Goal: Entertainment & Leisure: Consume media (video, audio)

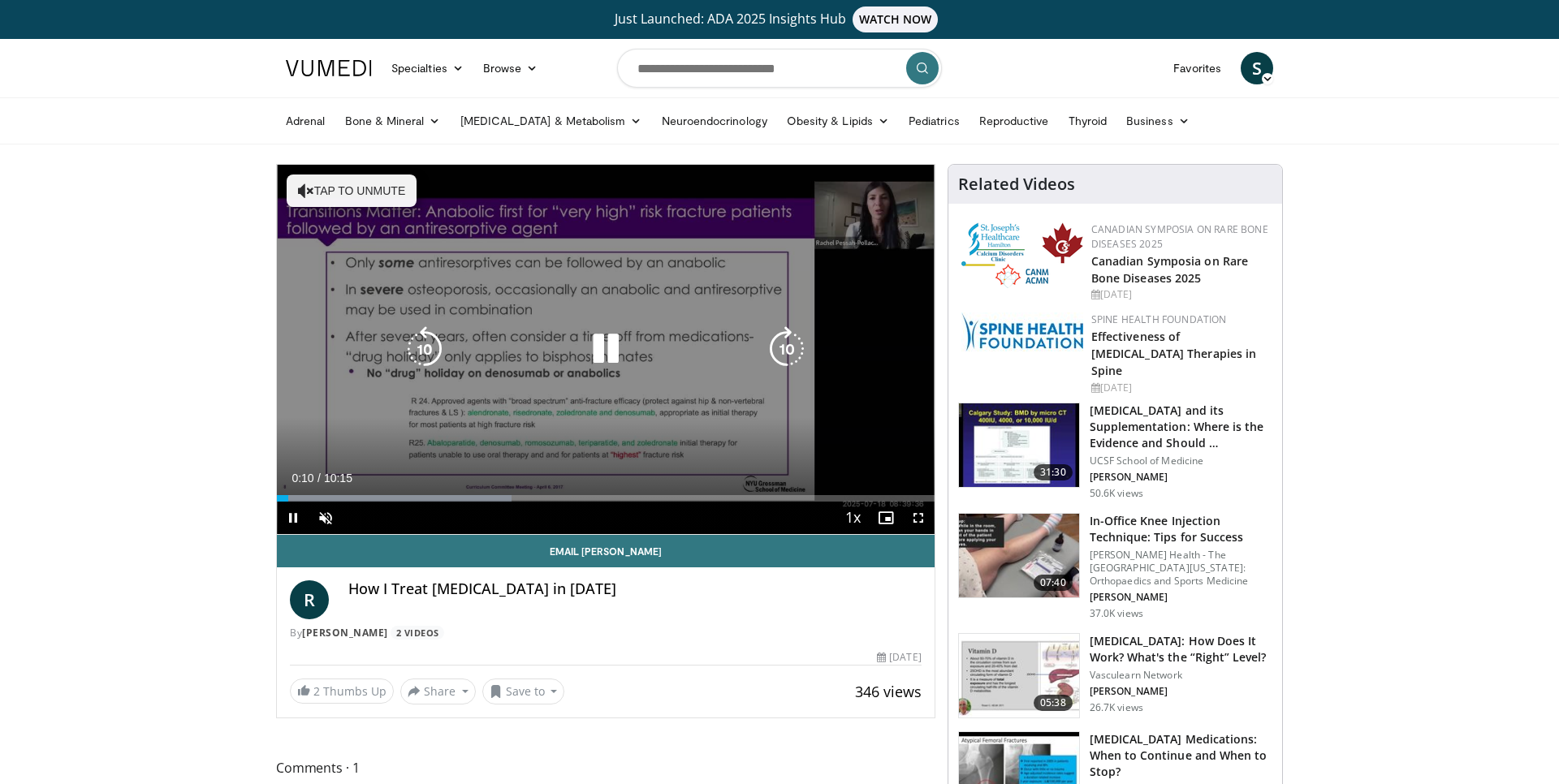
click at [604, 353] on icon "Video Player" at bounding box center [605, 349] width 45 height 45
click at [610, 349] on icon "Video Player" at bounding box center [605, 349] width 45 height 45
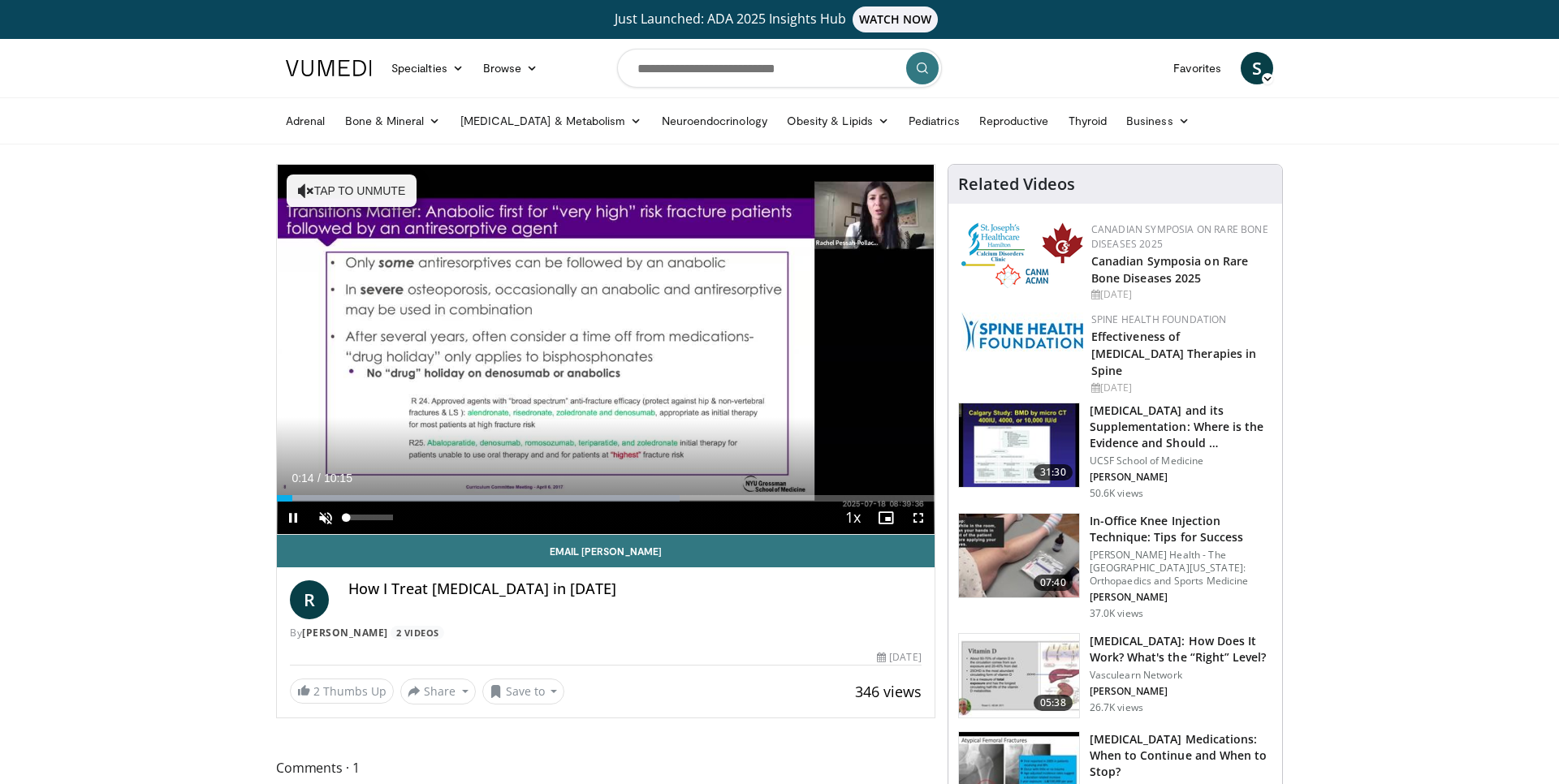
click at [317, 520] on span "Video Player" at bounding box center [326, 517] width 33 height 33
click at [914, 516] on span "Video Player" at bounding box center [918, 517] width 33 height 33
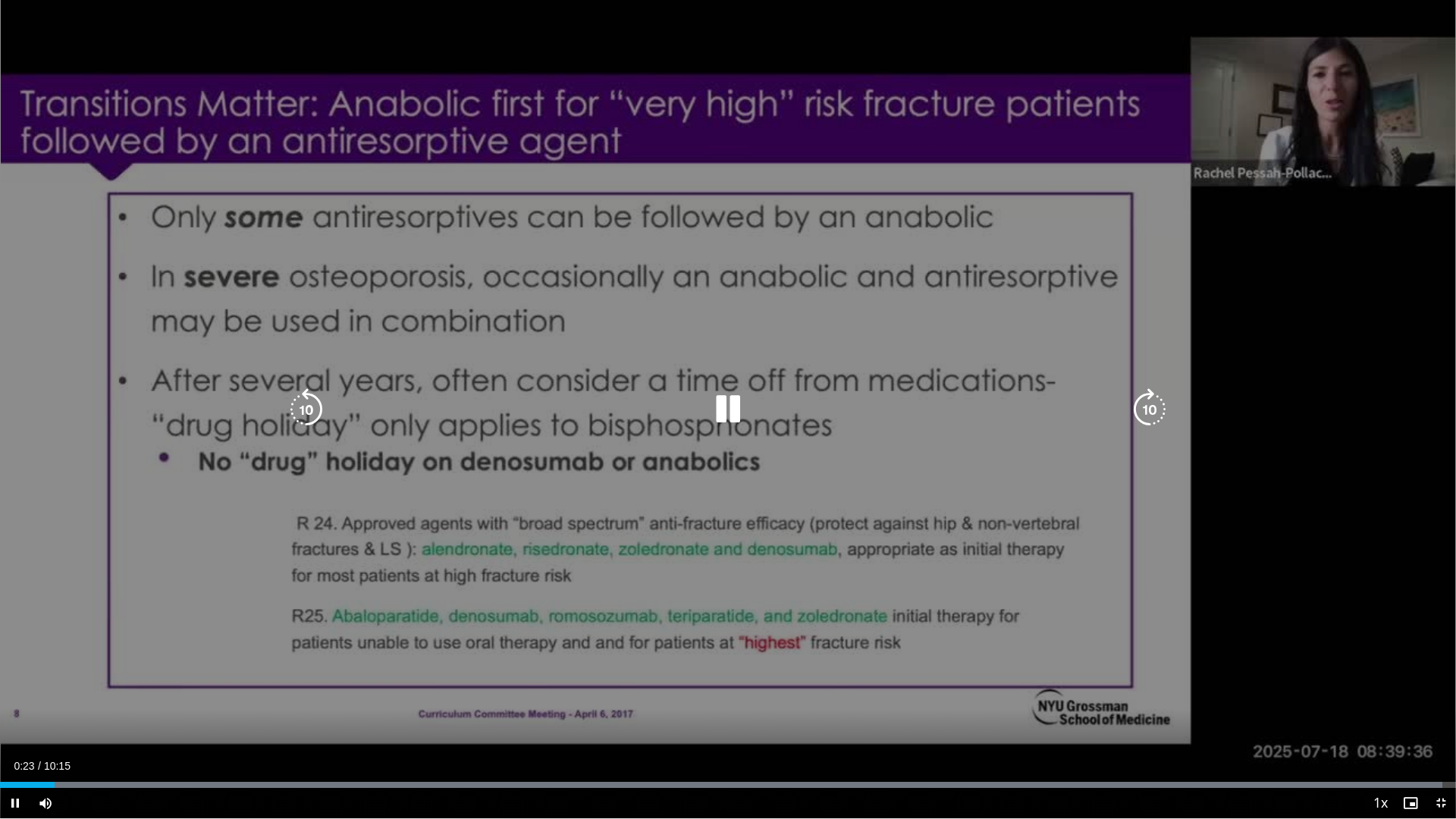
click at [737, 565] on div "10 seconds Tap to unmute" at bounding box center [728, 409] width 1456 height 818
click at [728, 406] on icon "Video Player" at bounding box center [728, 410] width 42 height 42
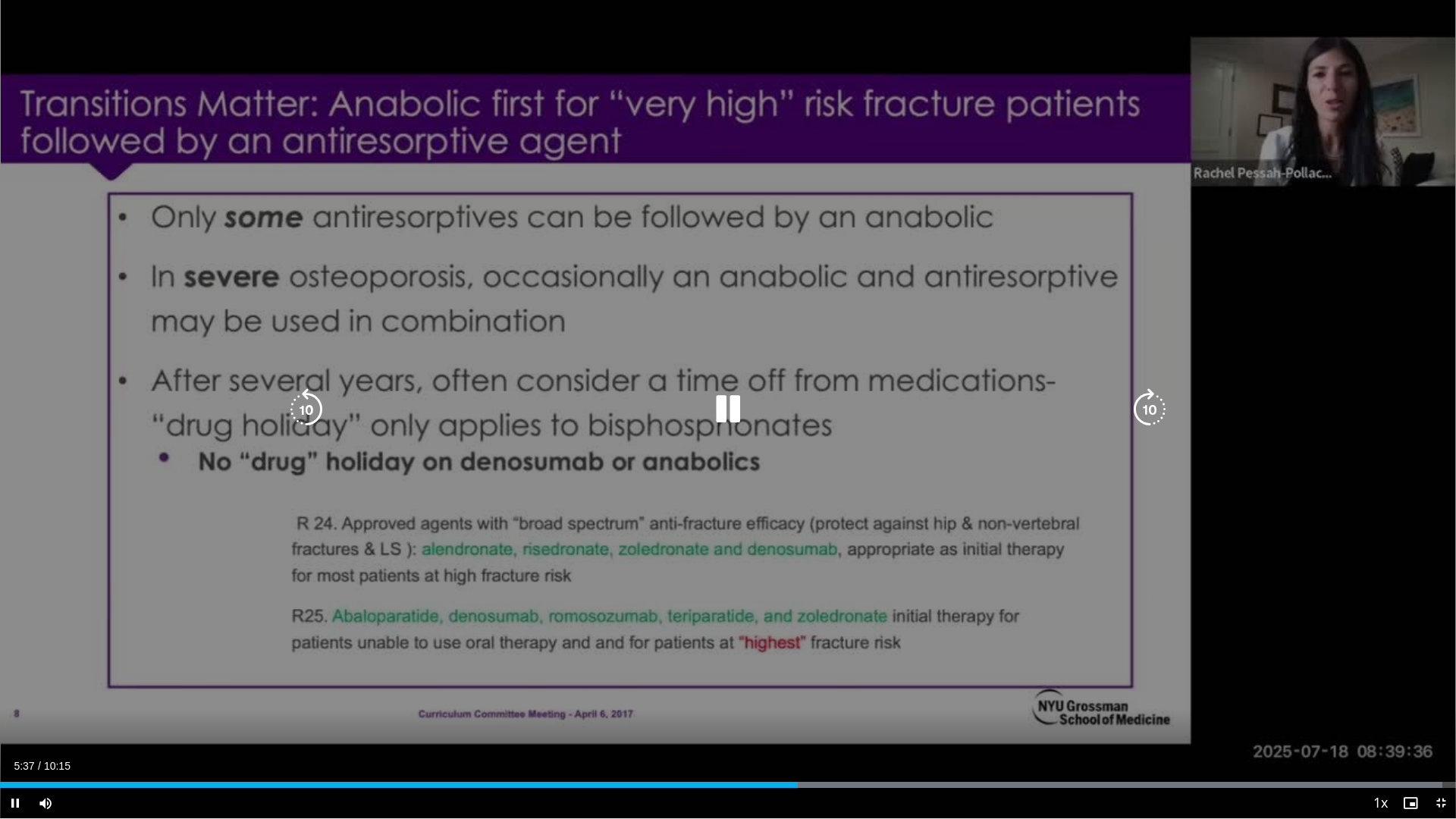
click at [1025, 534] on div "10 seconds Tap to unmute" at bounding box center [728, 409] width 1456 height 818
click at [723, 408] on icon "Video Player" at bounding box center [728, 410] width 42 height 42
click at [723, 411] on icon "Video Player" at bounding box center [728, 410] width 42 height 42
click at [733, 407] on icon "Video Player" at bounding box center [728, 410] width 42 height 42
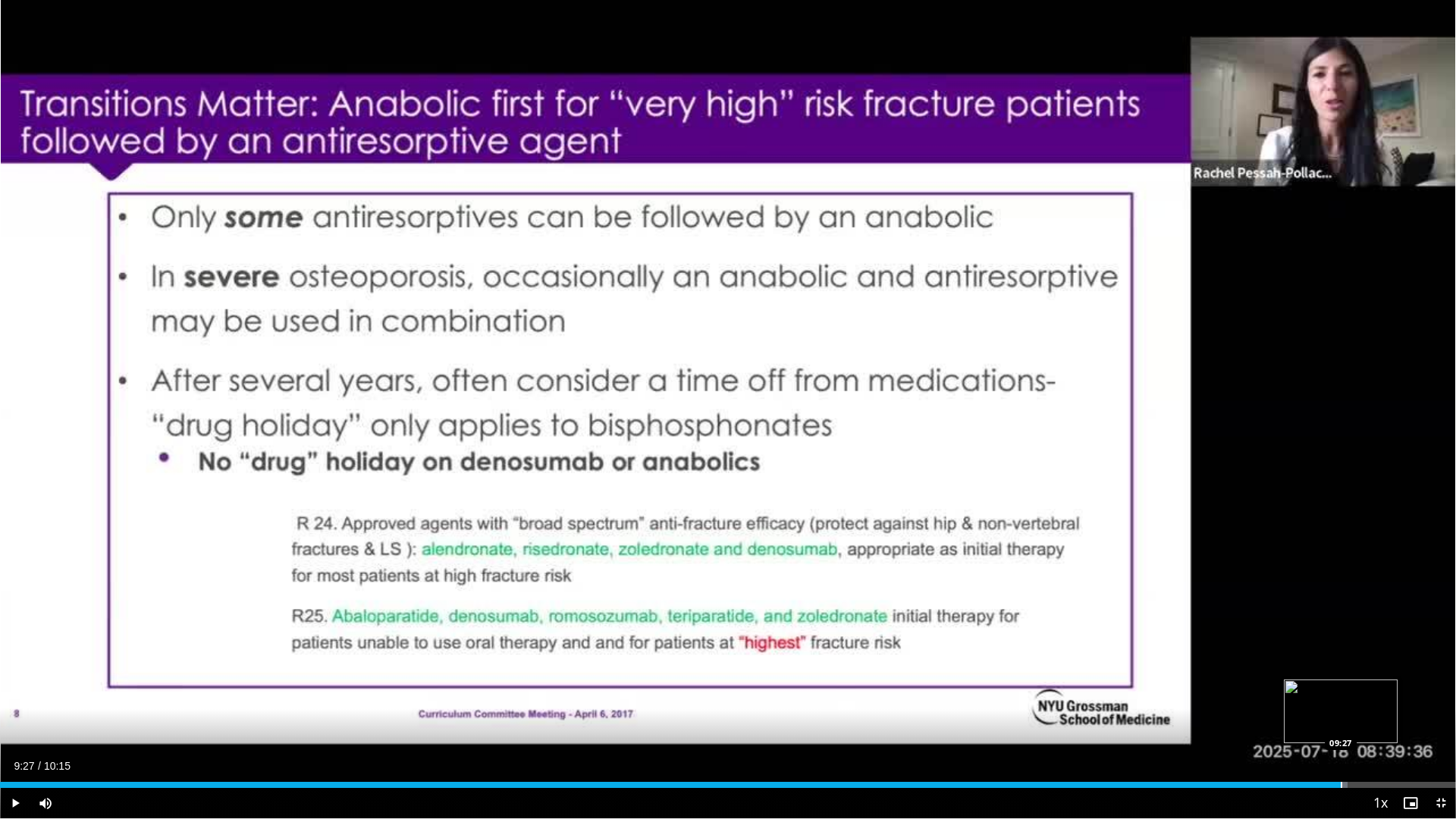
drag, startPoint x: 1365, startPoint y: 788, endPoint x: 1342, endPoint y: 787, distance: 23.0
click at [1341, 732] on div "Progress Bar" at bounding box center [1342, 784] width 2 height 6
click at [8, 732] on span "Video Player" at bounding box center [15, 803] width 31 height 31
click at [1412, 732] on span "Video Player" at bounding box center [1410, 803] width 31 height 31
